Goal: Find contact information: Find contact information

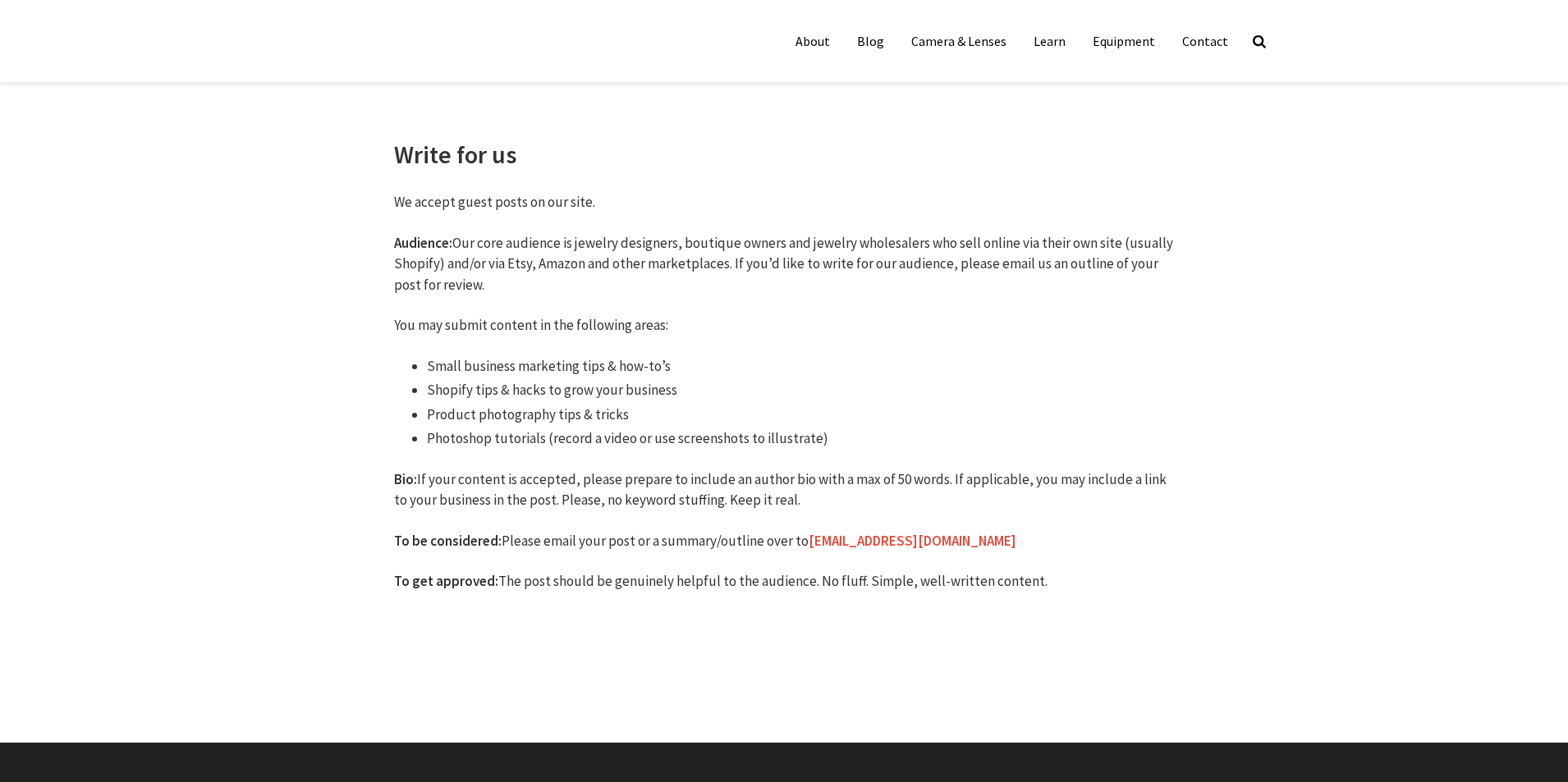
drag, startPoint x: 0, startPoint y: 0, endPoint x: 882, endPoint y: 548, distance: 1038.4
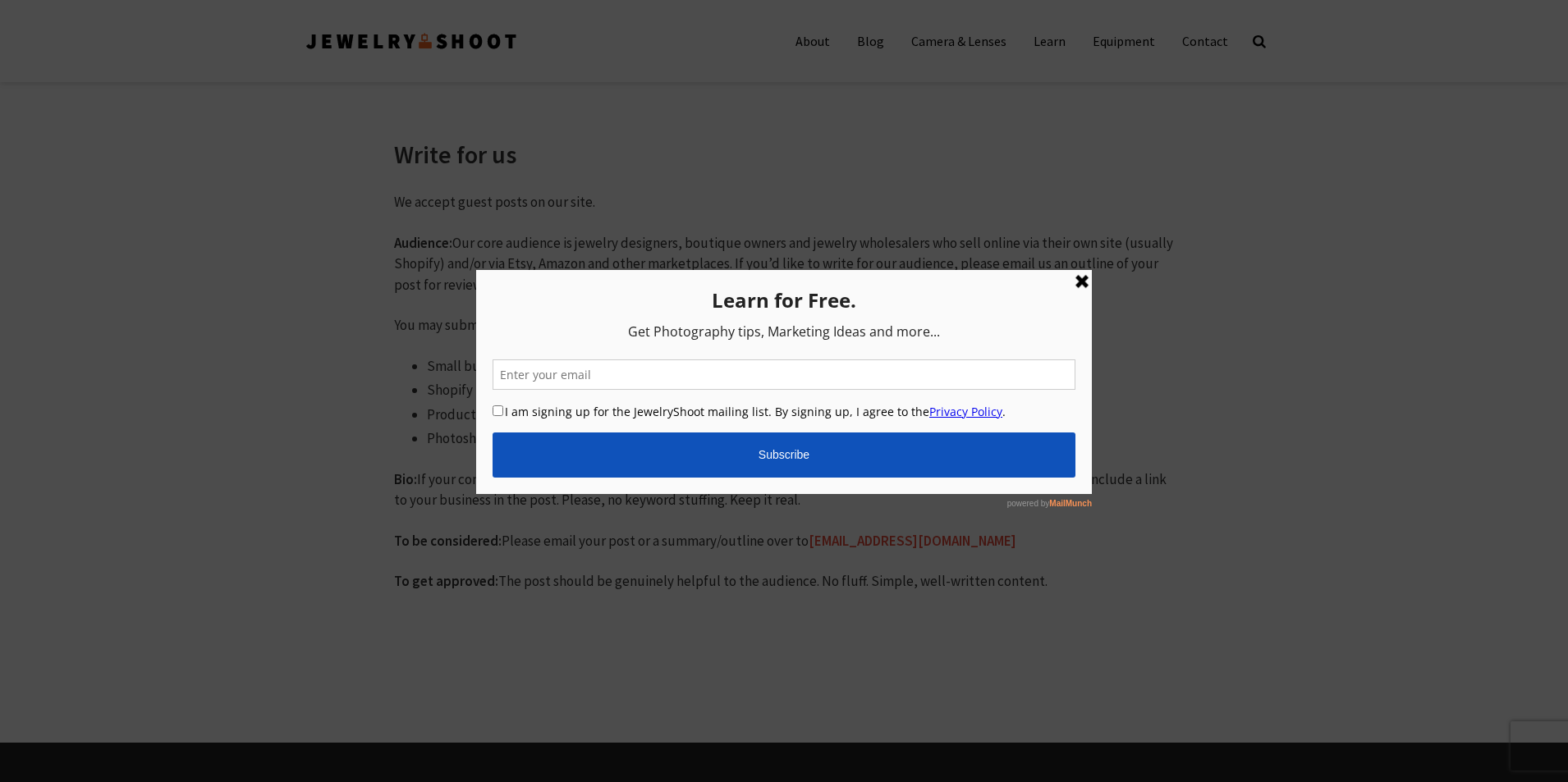
click at [1085, 285] on link at bounding box center [1082, 281] width 20 height 20
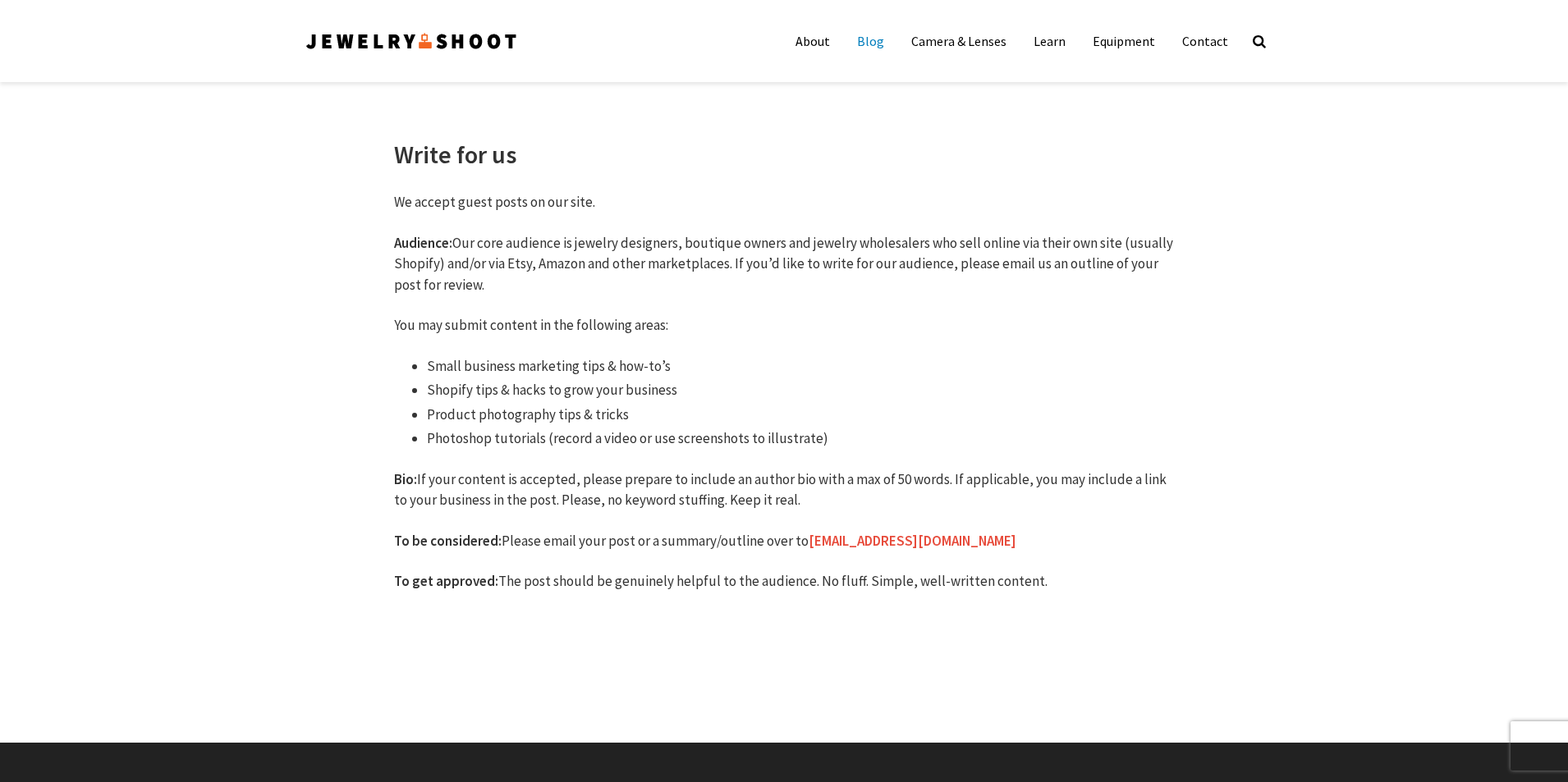
click at [874, 35] on link "Blog" at bounding box center [870, 41] width 52 height 33
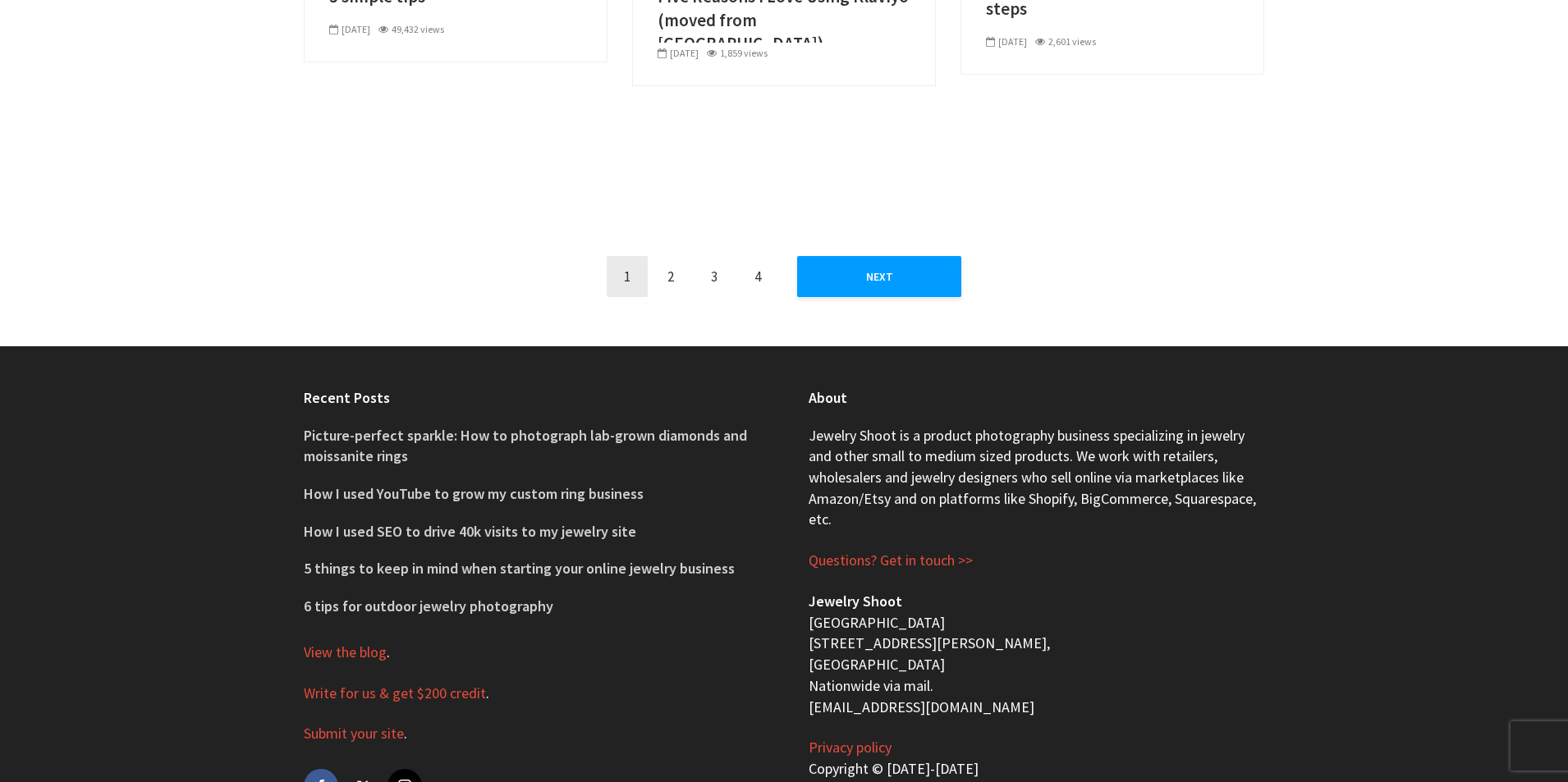
scroll to position [1591, 0]
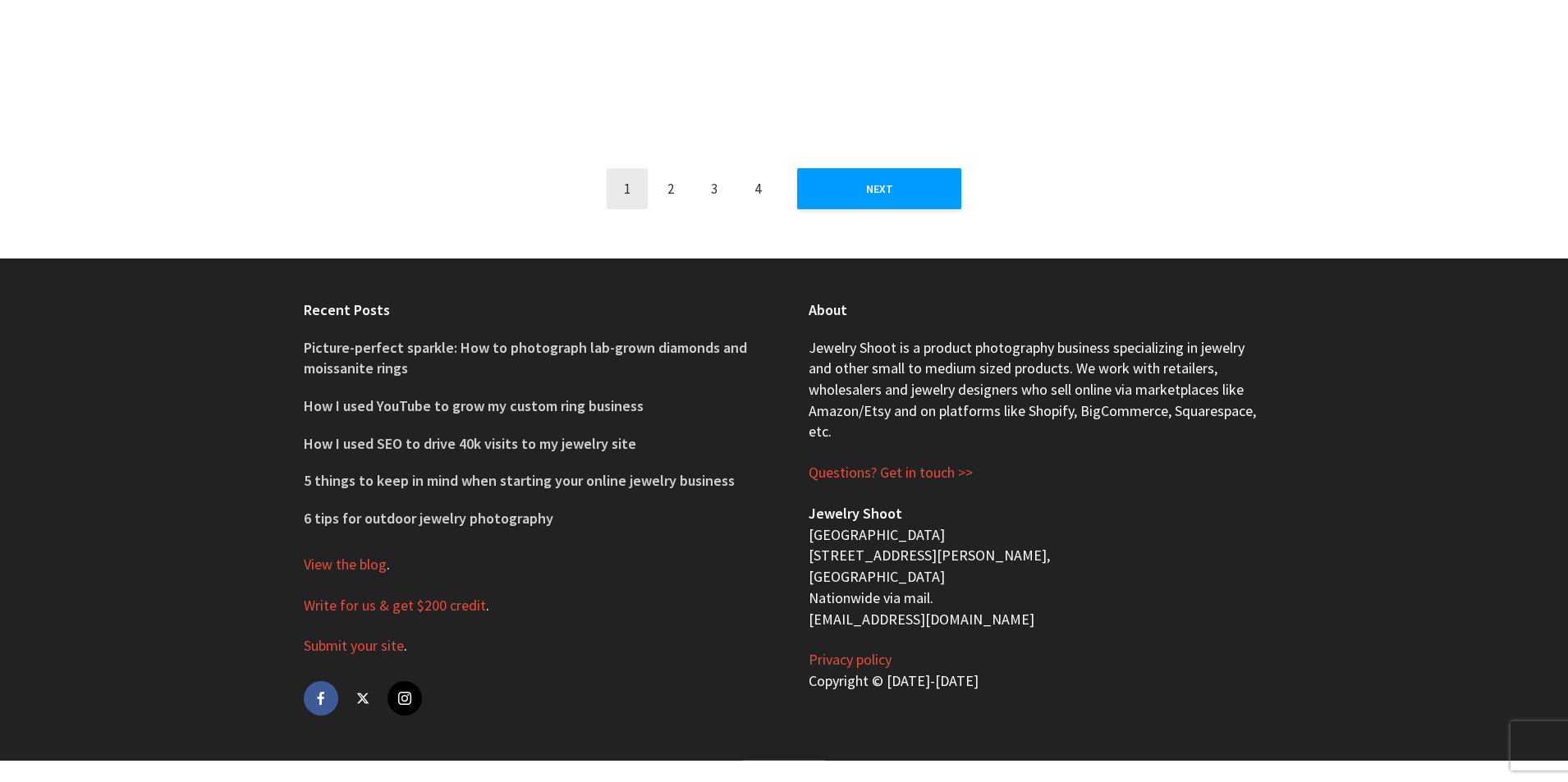
click at [863, 618] on p "Jewelry Shoot San Francisco Bay Area 1233 Dwight Way, Berkeley, CA 94702 Nation…" at bounding box center [1037, 567] width 456 height 127
copy div "[EMAIL_ADDRESS][DOMAIN_NAME]"
